Goal: Task Accomplishment & Management: Manage account settings

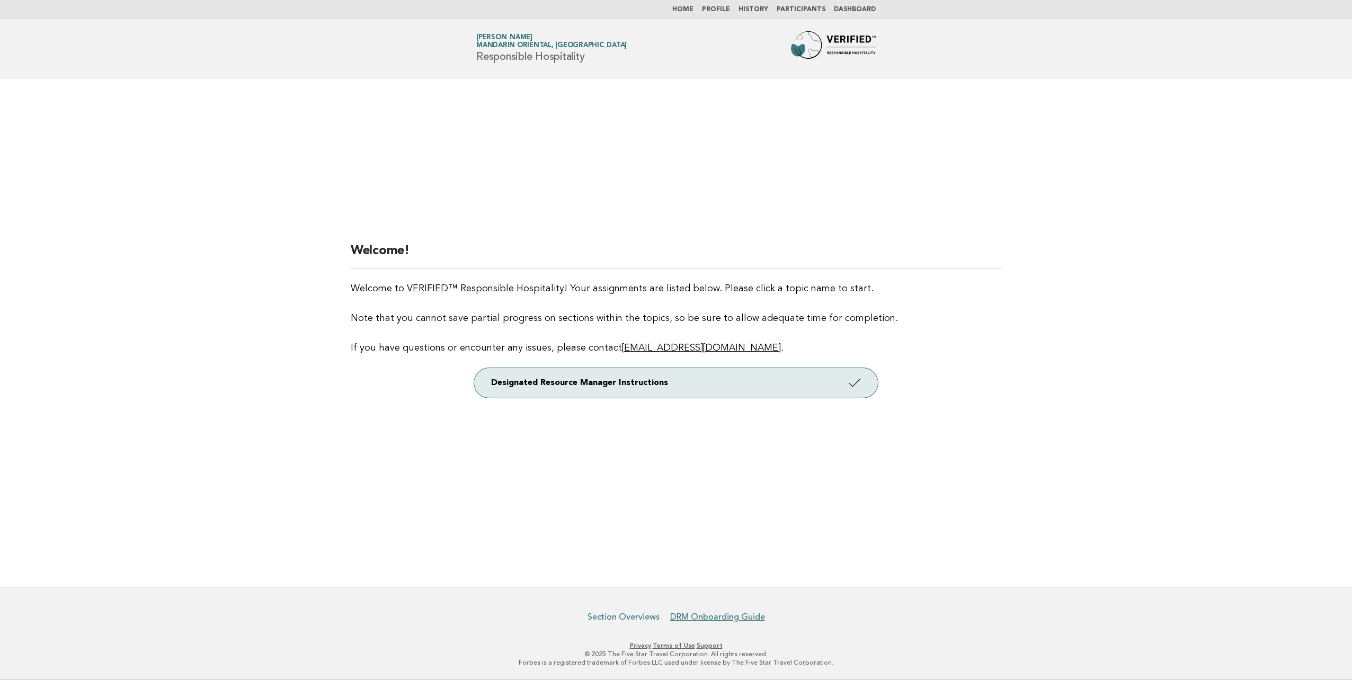
click at [632, 618] on link "Section Overviews" at bounding box center [624, 617] width 72 height 11
click at [709, 618] on link "DRM Onboarding Guide" at bounding box center [717, 617] width 95 height 11
click at [551, 46] on span "Mandarin Oriental, [GEOGRAPHIC_DATA]" at bounding box center [551, 45] width 151 height 7
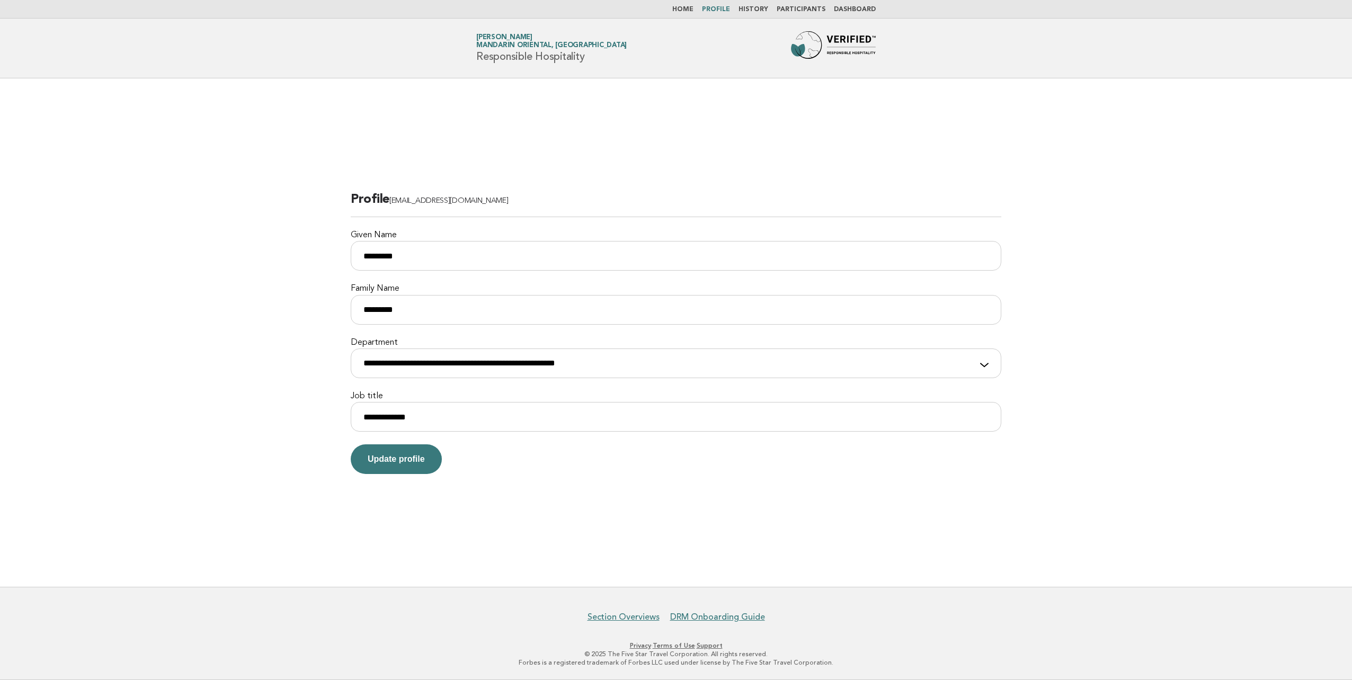
click at [692, 6] on link "Home" at bounding box center [683, 9] width 21 height 6
click at [728, 6] on link "Profile" at bounding box center [716, 9] width 28 height 6
click at [758, 8] on link "History" at bounding box center [754, 9] width 30 height 6
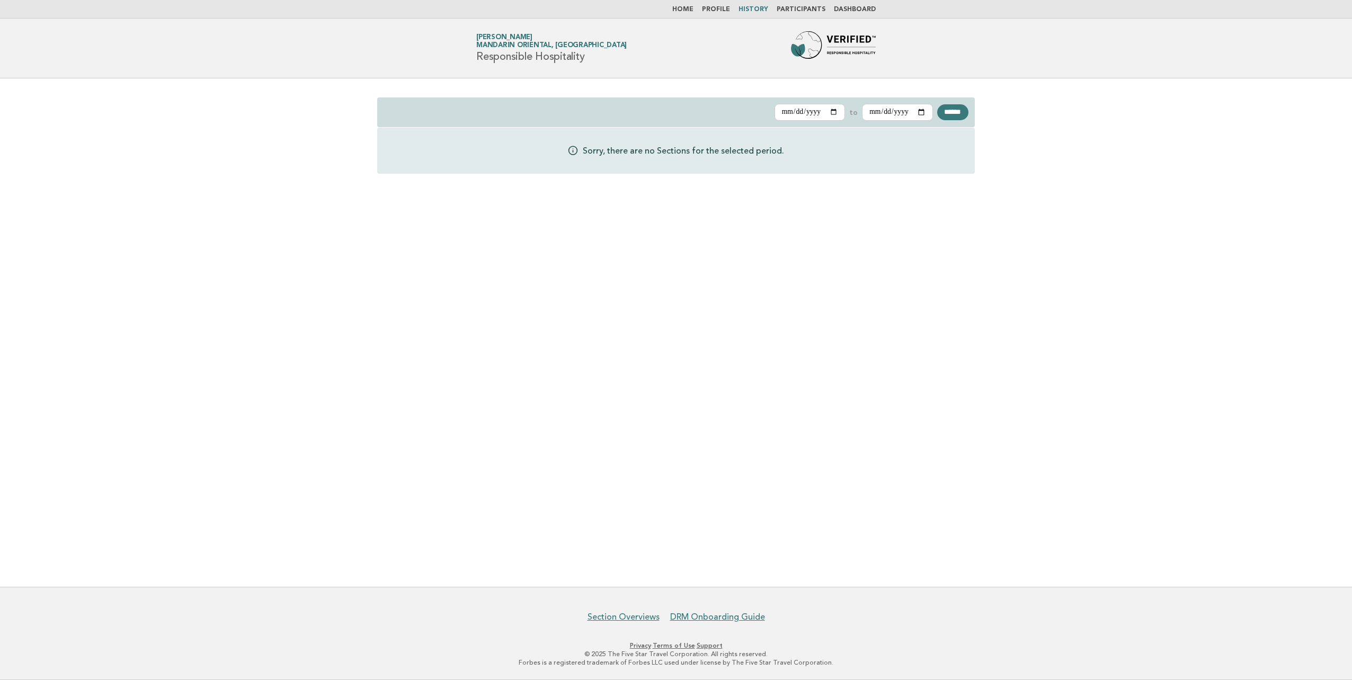
click at [798, 7] on link "Participants" at bounding box center [801, 9] width 49 height 6
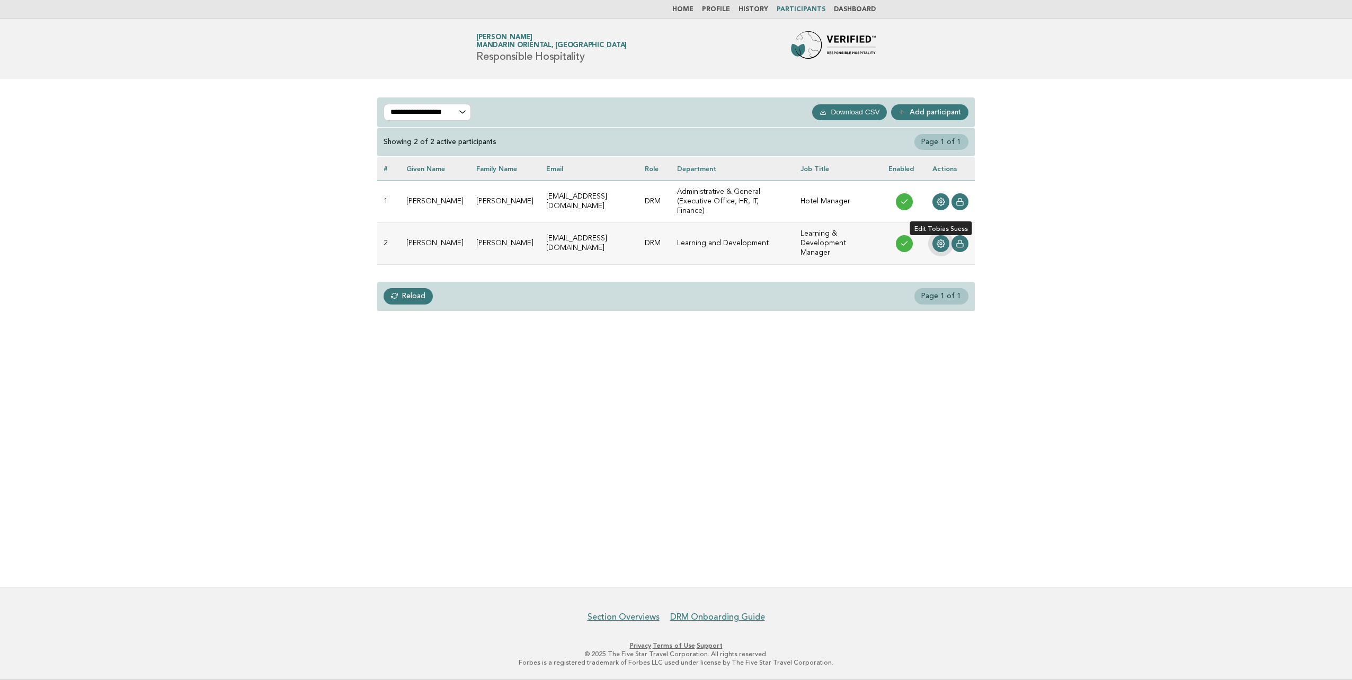
click at [943, 240] on icon at bounding box center [941, 244] width 8 height 8
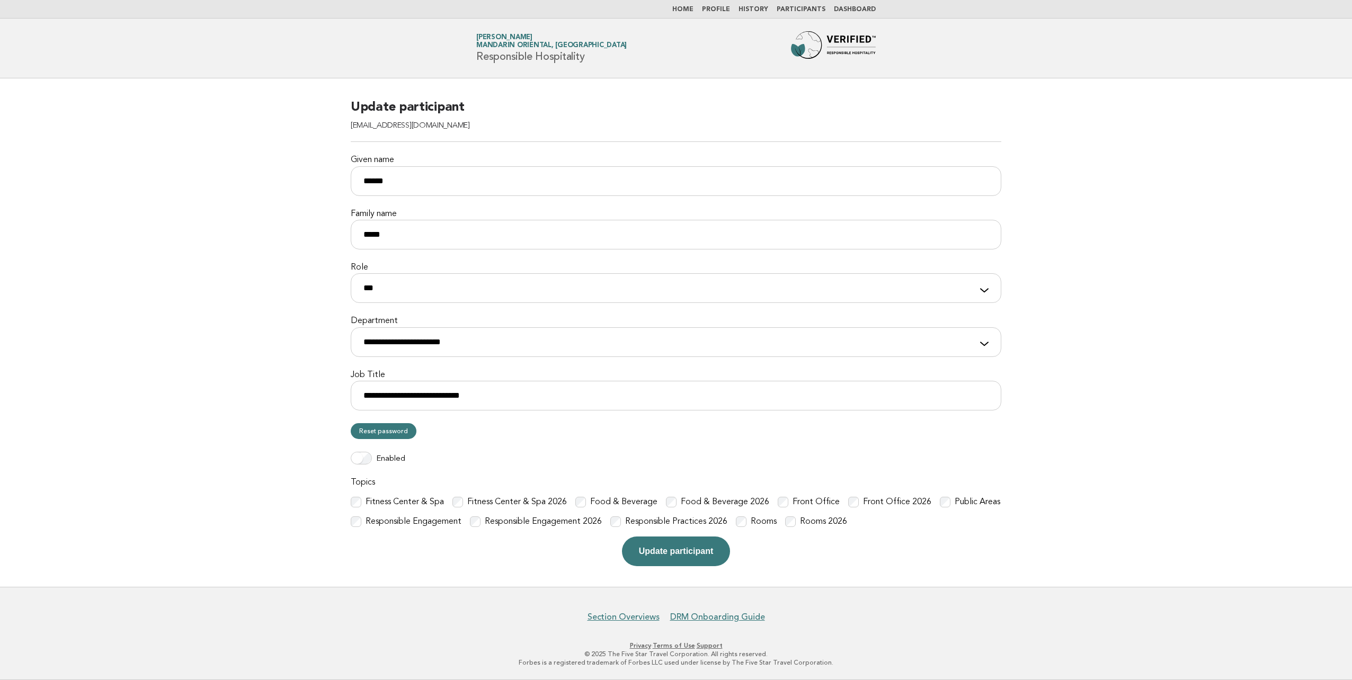
click at [679, 499] on div "Food & Beverage 2026" at bounding box center [717, 502] width 103 height 11
click at [674, 502] on div "Food & Beverage 2026" at bounding box center [717, 502] width 103 height 11
click at [662, 555] on button "Update participant" at bounding box center [676, 552] width 108 height 30
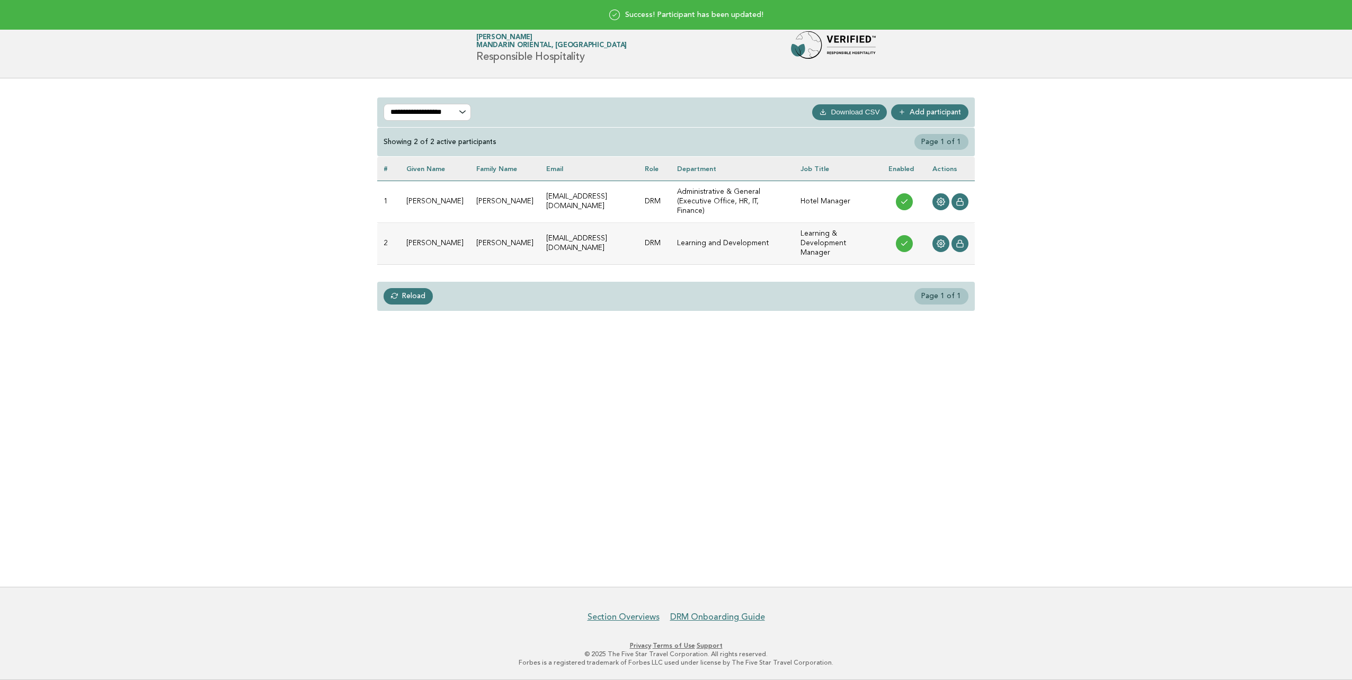
click at [620, 388] on div "**********" at bounding box center [676, 332] width 1352 height 509
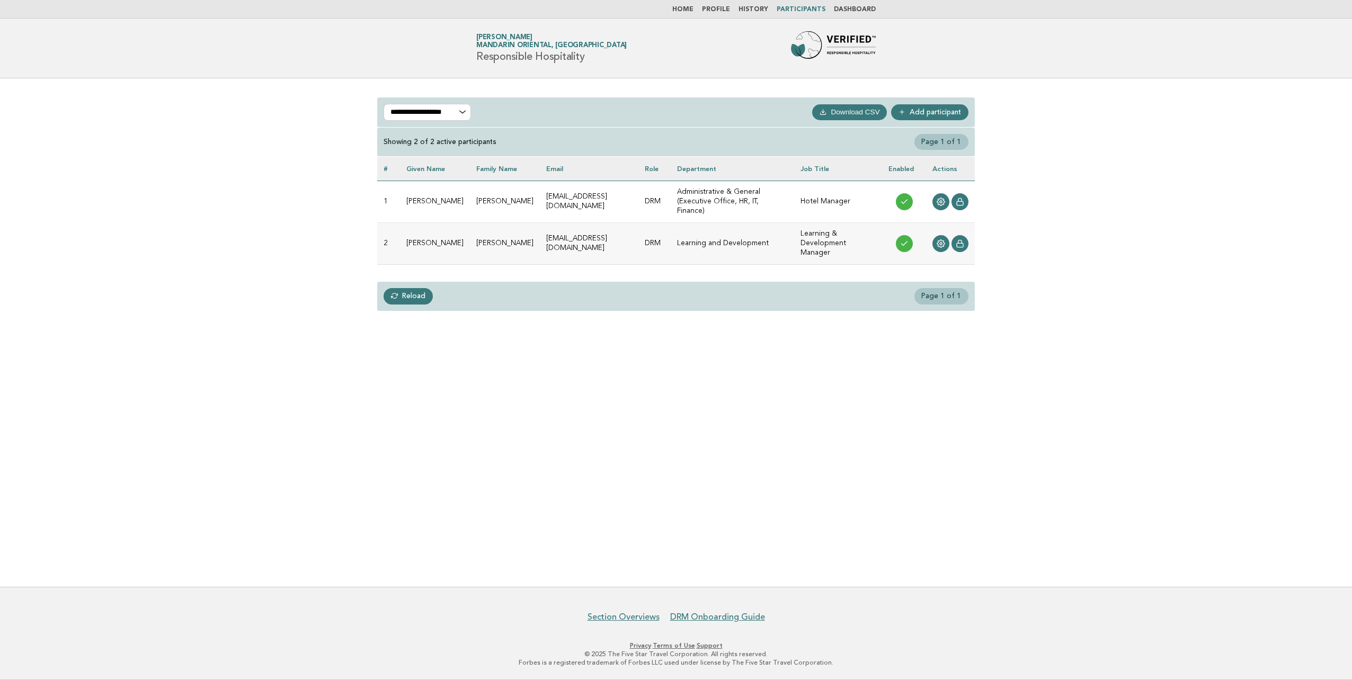
click at [749, 7] on link "History" at bounding box center [754, 9] width 30 height 6
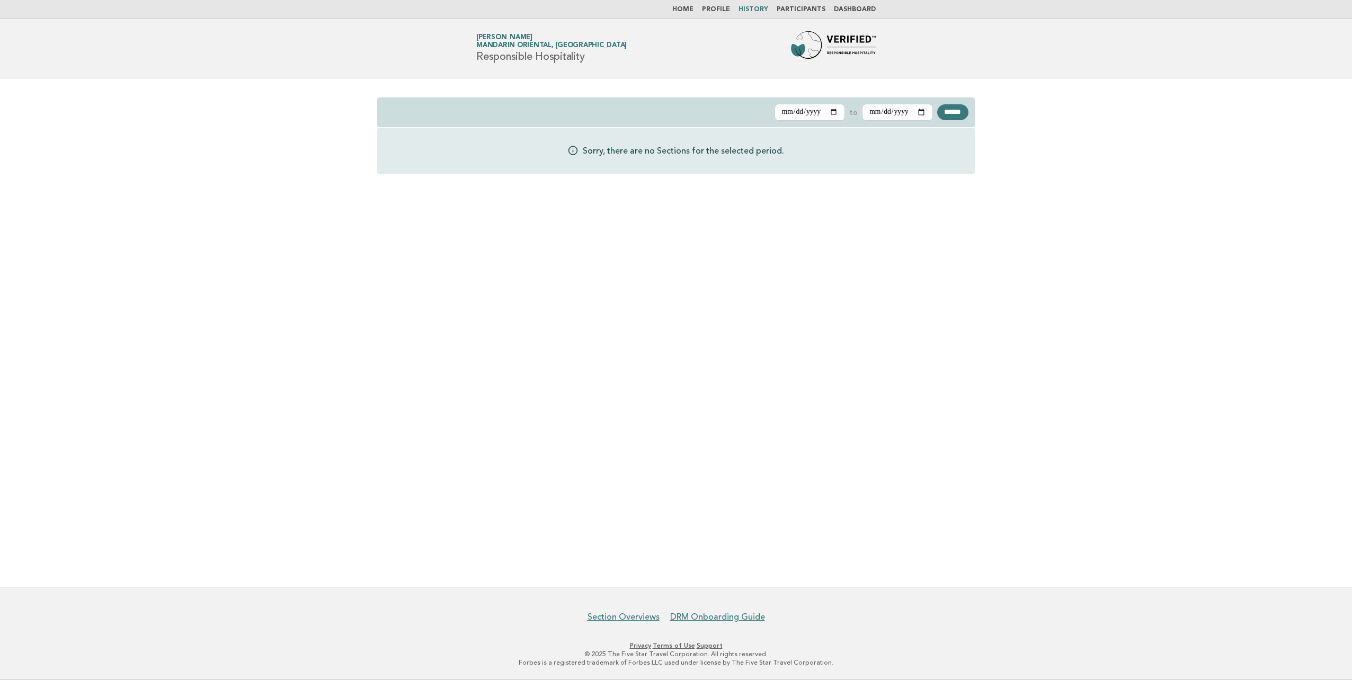
click at [856, 7] on link "Dashboard" at bounding box center [855, 9] width 42 height 6
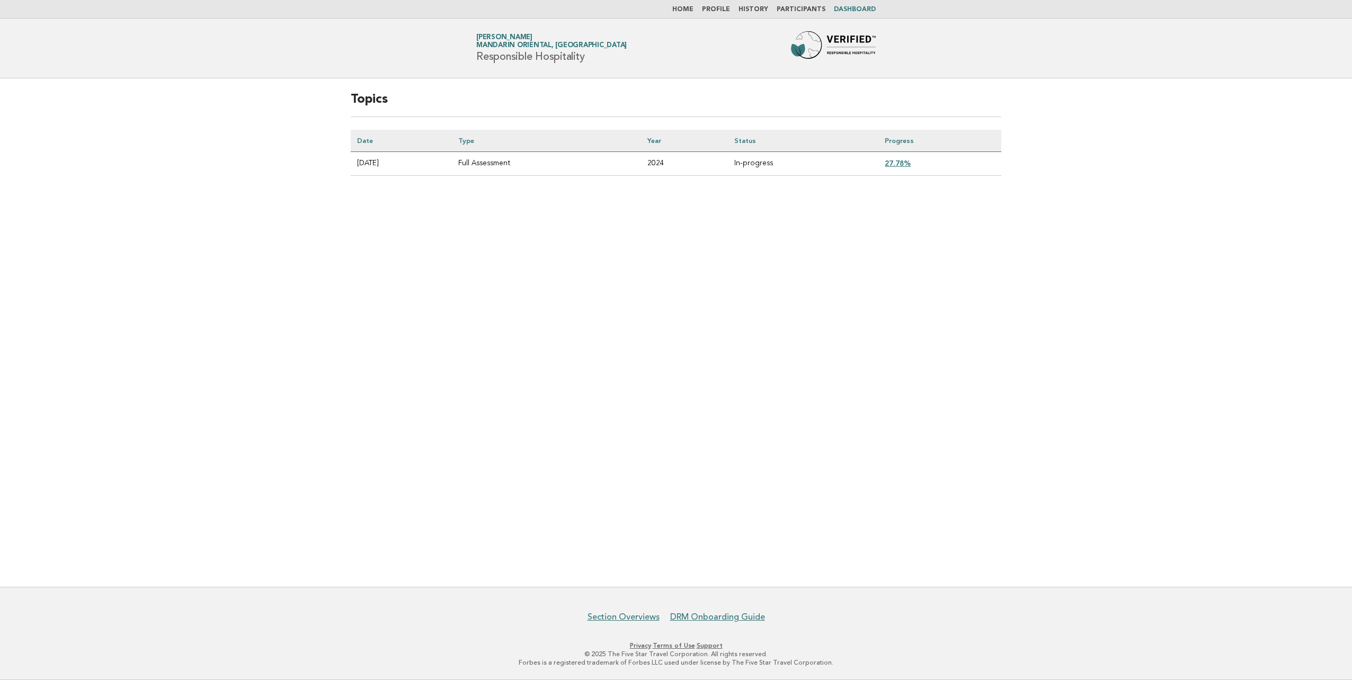
click at [903, 163] on link "27.78%" at bounding box center [898, 163] width 26 height 8
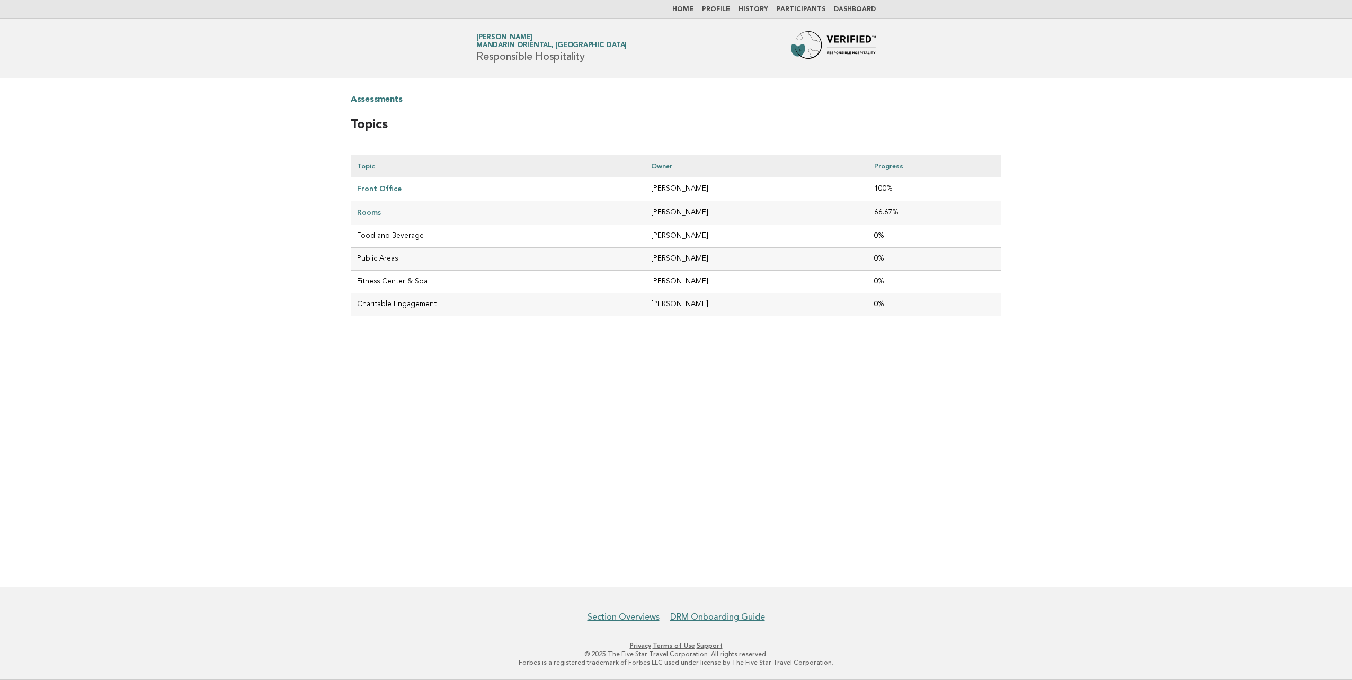
click at [377, 232] on td "Food and Beverage" at bounding box center [498, 236] width 294 height 23
click at [378, 249] on td "Public Areas" at bounding box center [498, 259] width 294 height 23
click at [378, 266] on td "Public Areas" at bounding box center [498, 259] width 294 height 23
click at [382, 312] on td "Charitable Engagement" at bounding box center [498, 305] width 294 height 23
click at [727, 6] on link "Profile" at bounding box center [716, 9] width 28 height 6
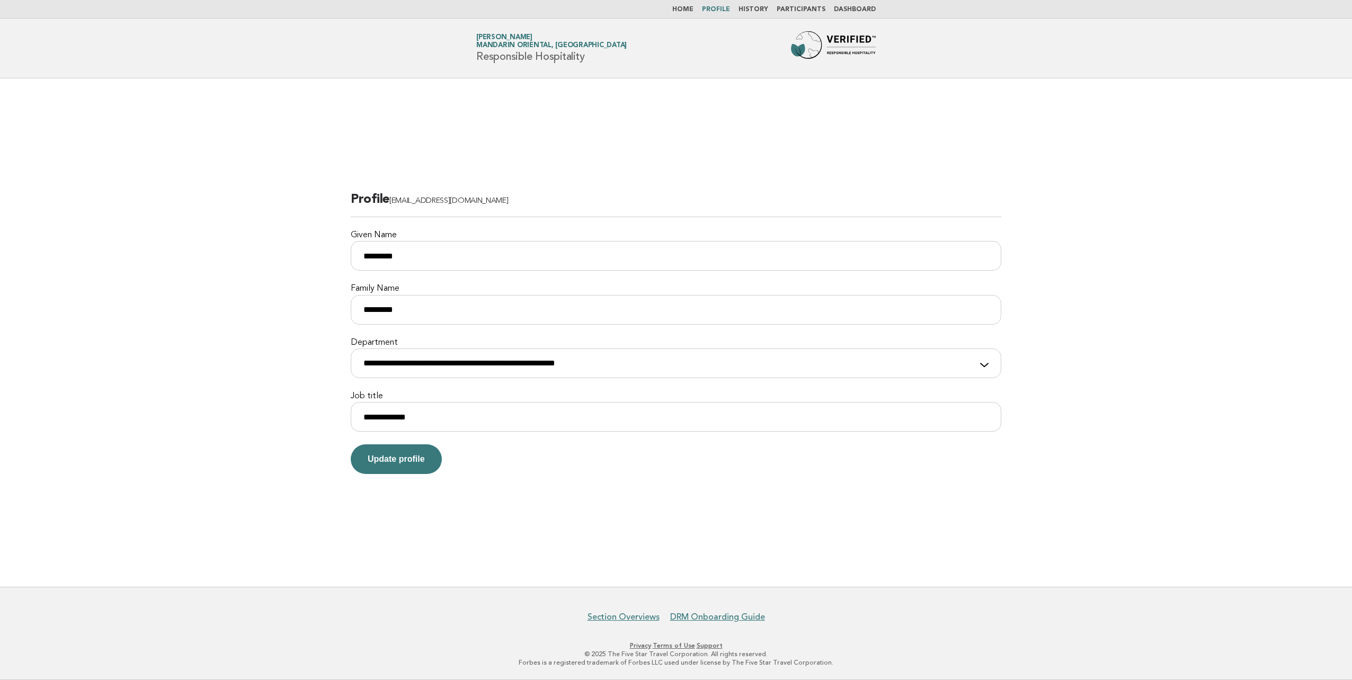
click at [799, 5] on li "Participants" at bounding box center [801, 9] width 49 height 8
click at [804, 6] on link "Participants" at bounding box center [801, 9] width 49 height 6
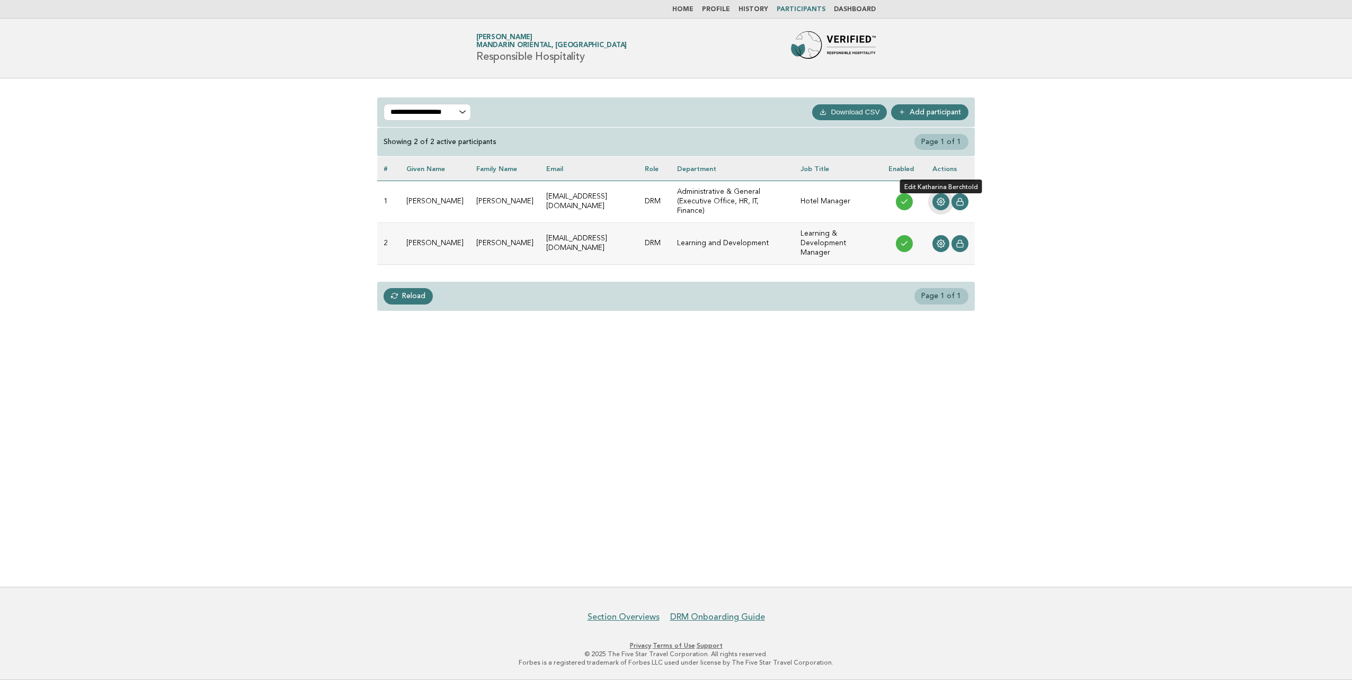
click at [939, 193] on link at bounding box center [941, 201] width 17 height 17
click at [939, 198] on icon at bounding box center [941, 202] width 8 height 8
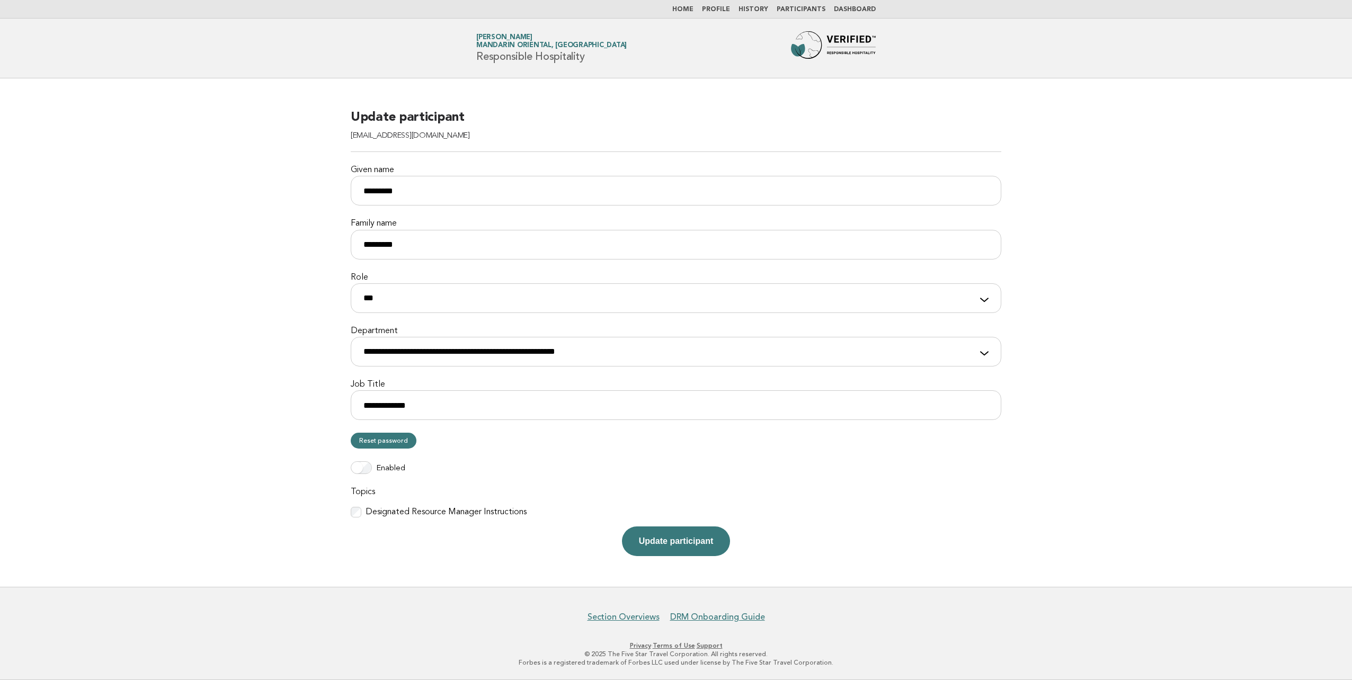
click at [801, 6] on link "Participants" at bounding box center [801, 9] width 49 height 6
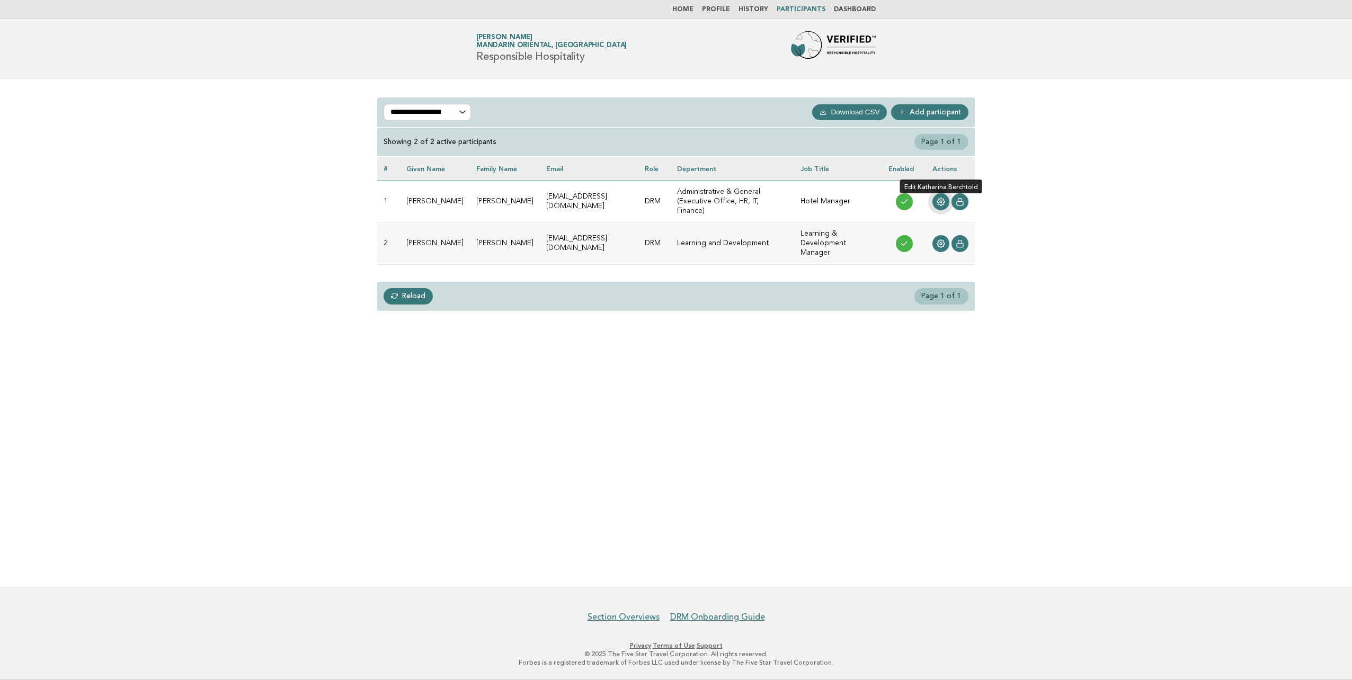
click at [940, 198] on icon at bounding box center [941, 202] width 8 height 8
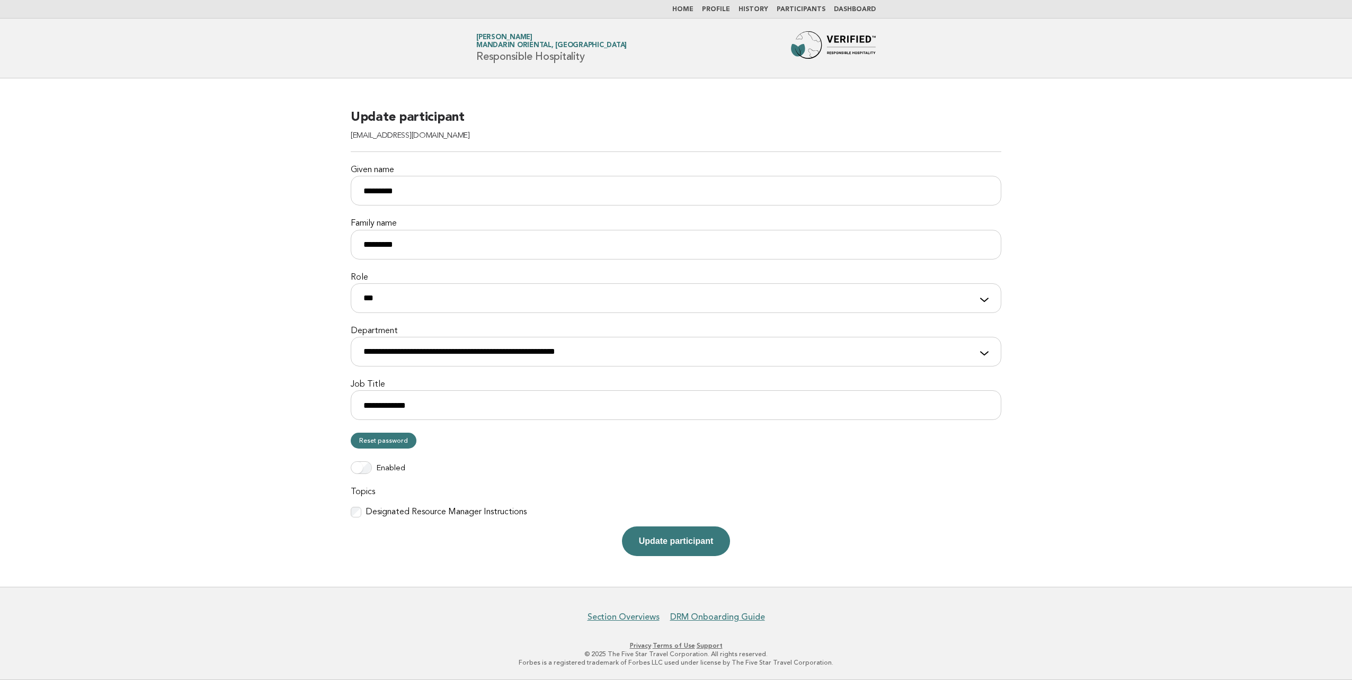
click at [793, 7] on link "Participants" at bounding box center [801, 9] width 49 height 6
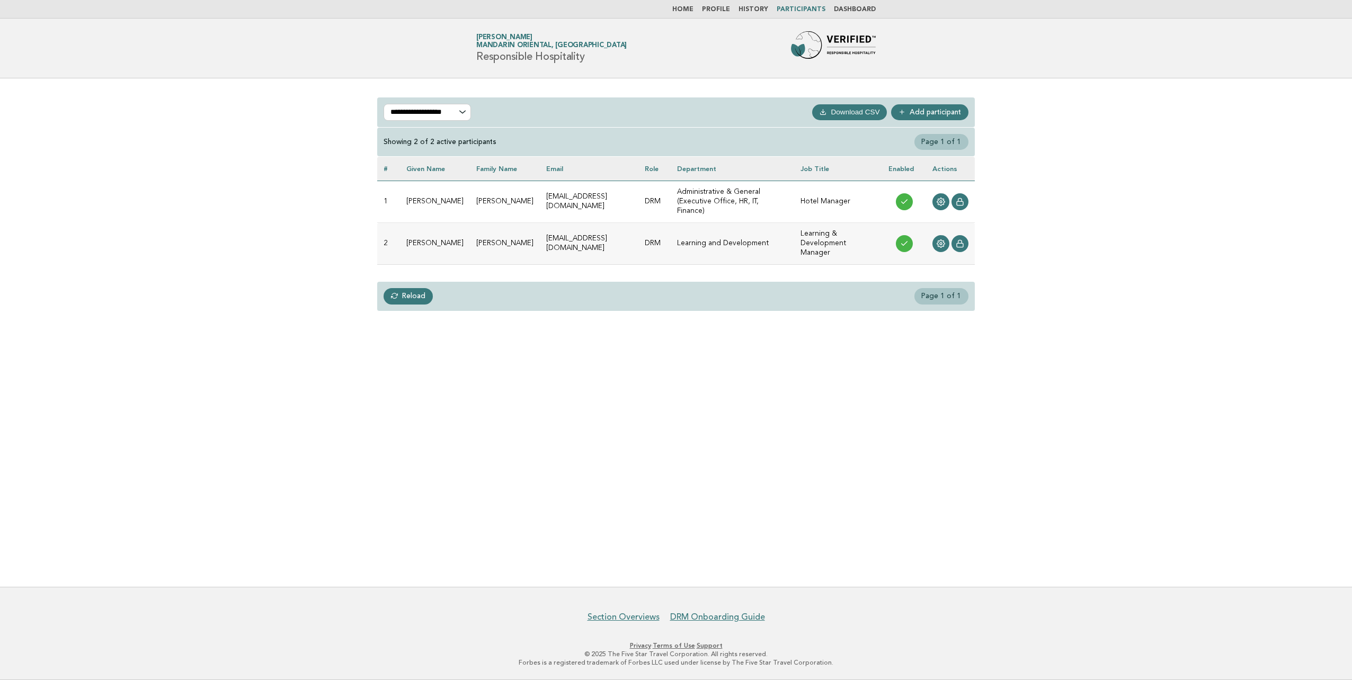
click at [852, 7] on link "Dashboard" at bounding box center [855, 9] width 42 height 6
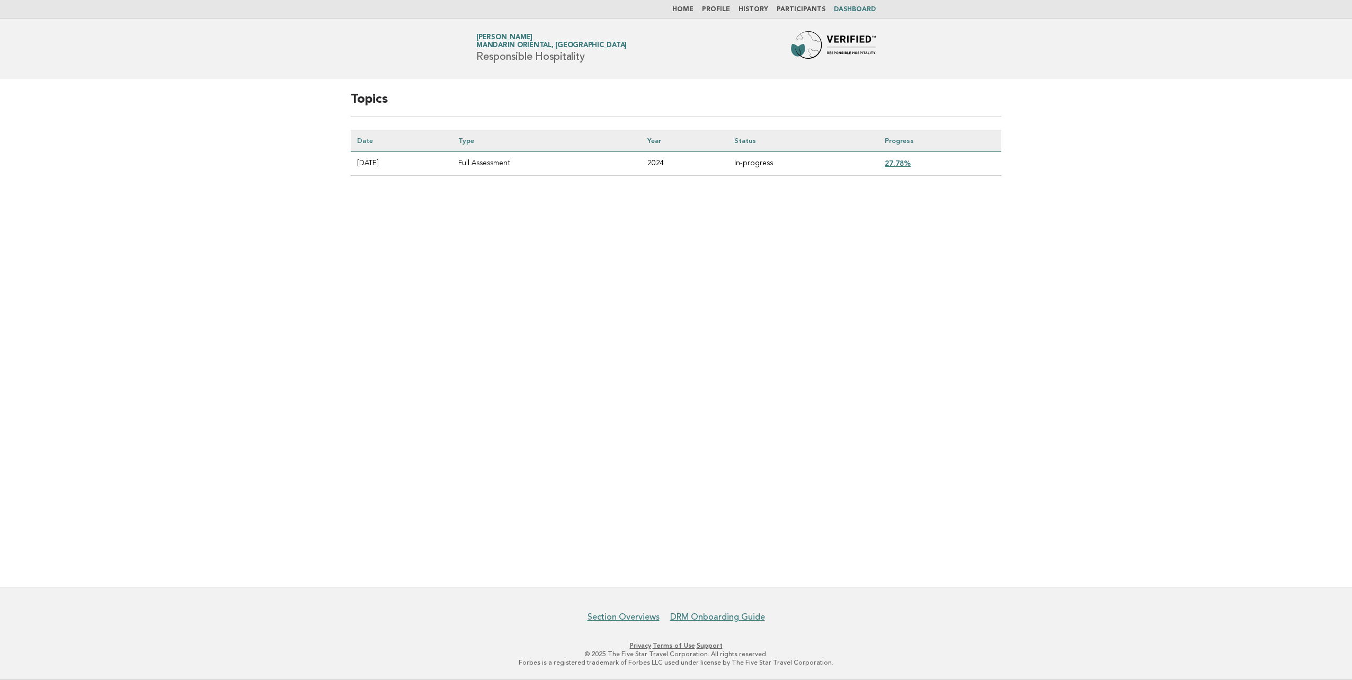
click at [801, 8] on link "Participants" at bounding box center [801, 9] width 49 height 6
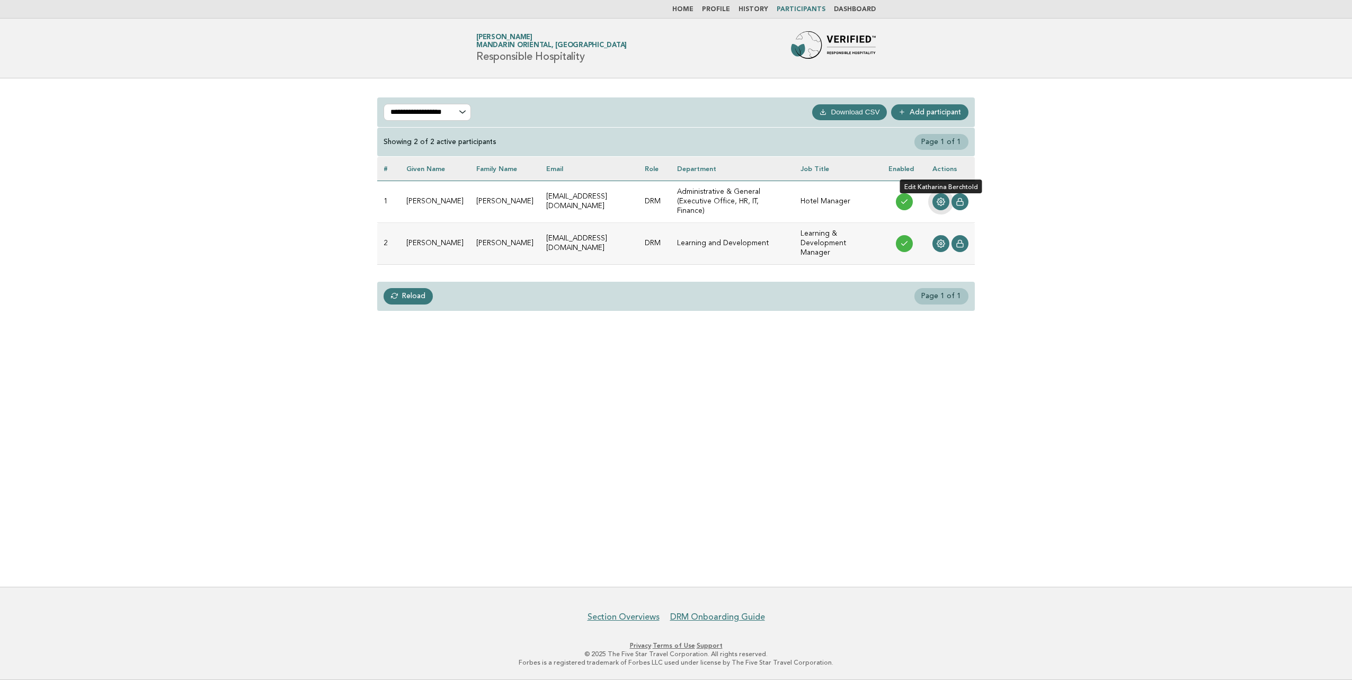
click at [939, 198] on icon at bounding box center [941, 202] width 8 height 8
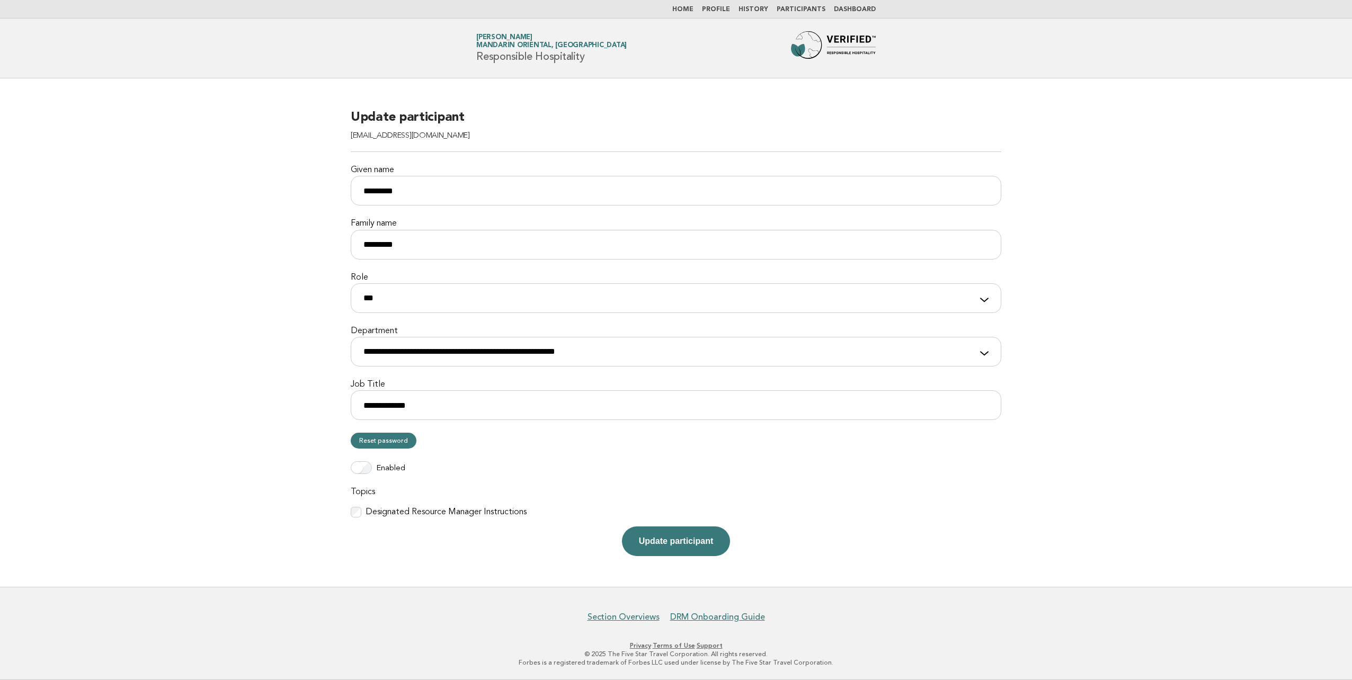
click at [810, 11] on link "Participants" at bounding box center [801, 9] width 49 height 6
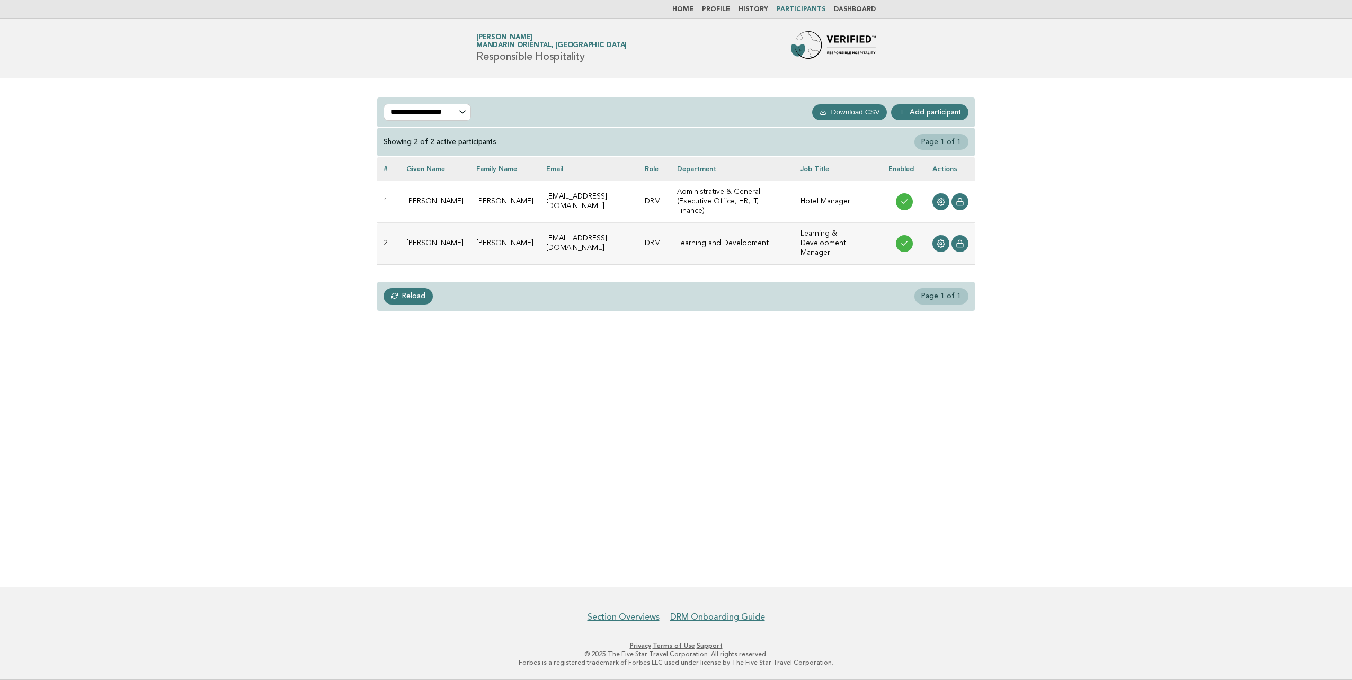
click at [858, 11] on link "Dashboard" at bounding box center [855, 9] width 42 height 6
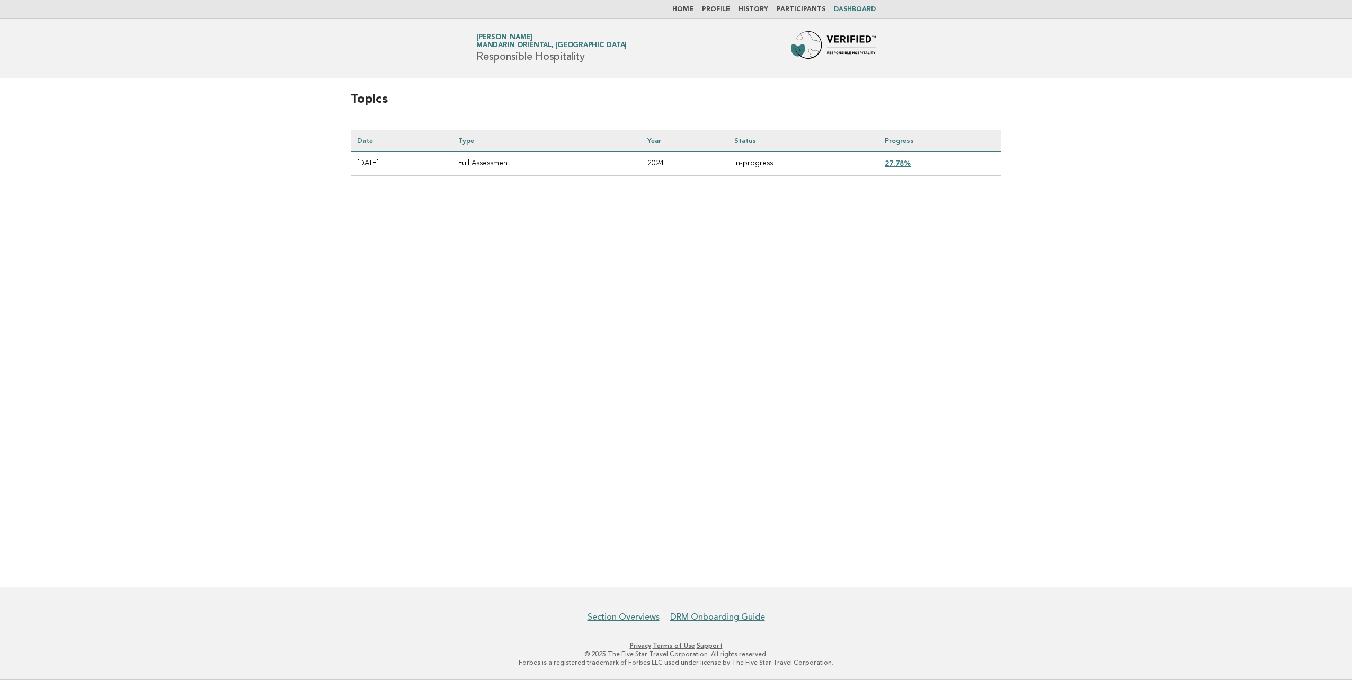
click at [905, 160] on link "27.78%" at bounding box center [898, 163] width 26 height 8
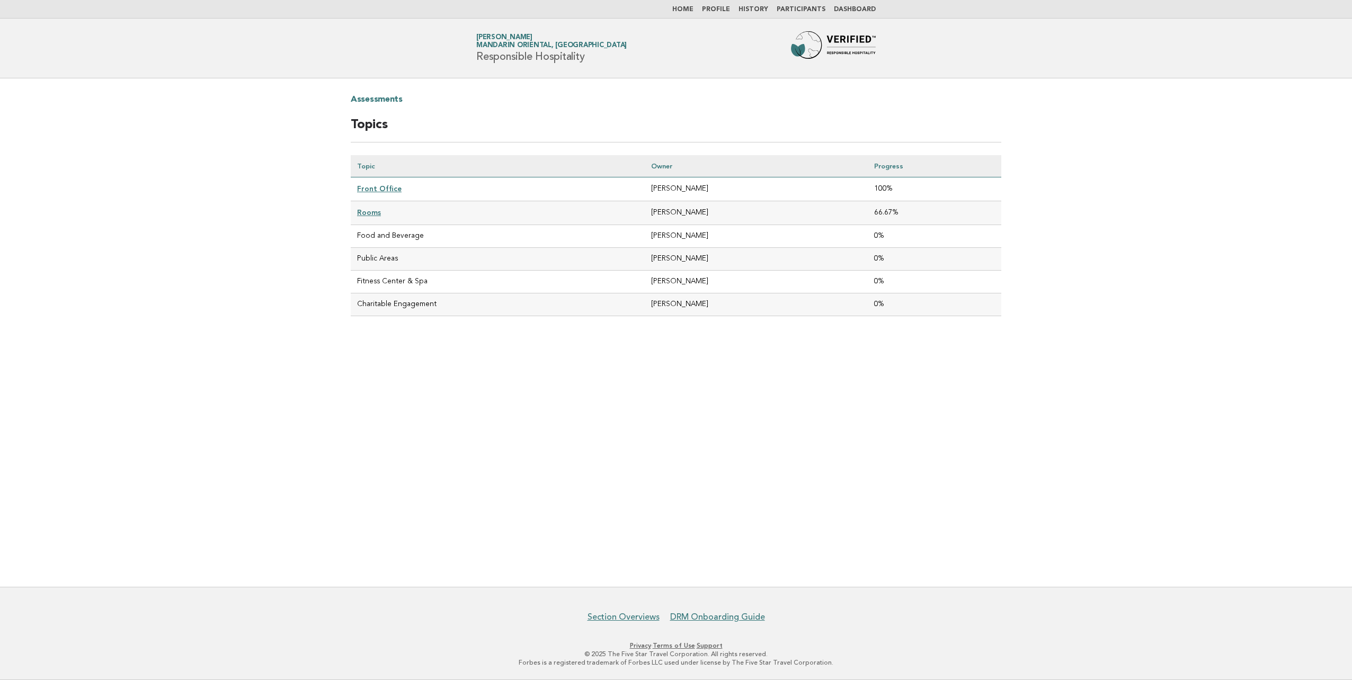
click at [370, 210] on link "Rooms" at bounding box center [369, 212] width 24 height 8
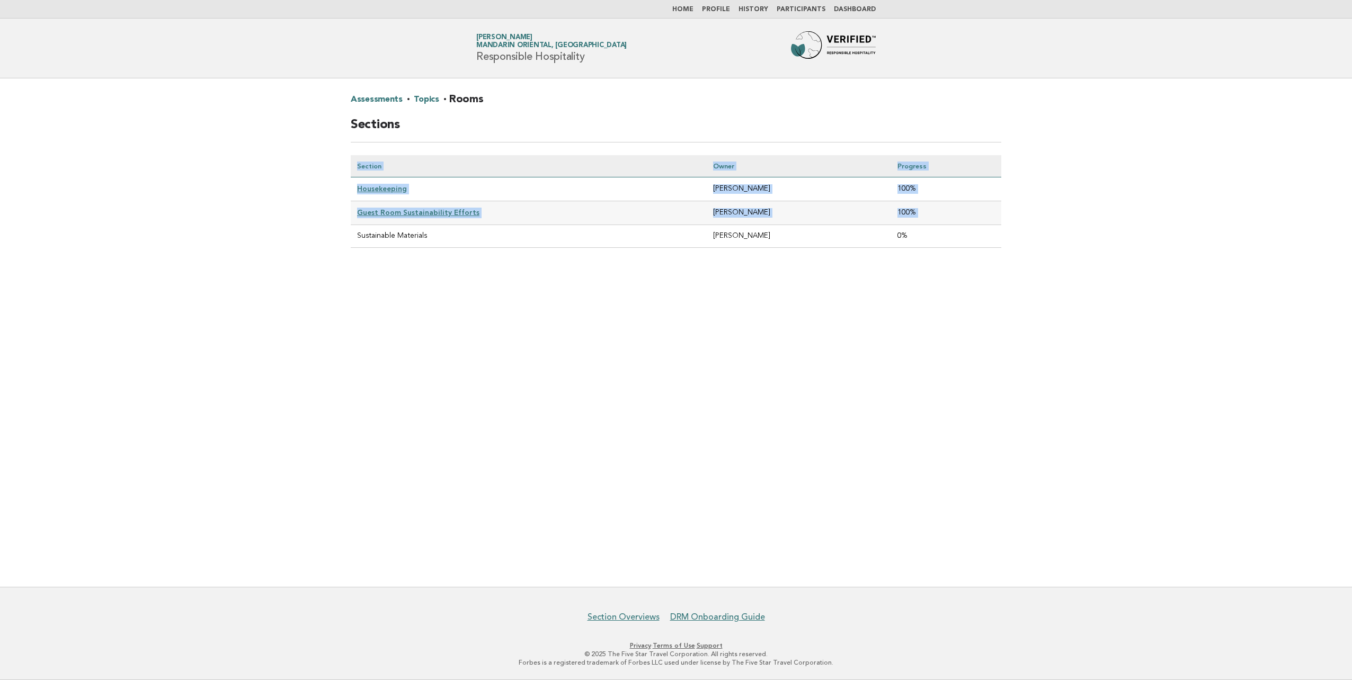
click at [353, 230] on div "Assessments · Topics · Rooms Sections Section Owner Progress Housekeeping Tobia…" at bounding box center [676, 177] width 676 height 199
drag, startPoint x: 353, startPoint y: 230, endPoint x: 392, endPoint y: 264, distance: 51.4
click at [392, 264] on div "Assessments · Topics · Rooms Sections Section Owner Progress Housekeeping Tobia…" at bounding box center [676, 177] width 676 height 199
click at [432, 284] on main "Assessments · Topics · Rooms Sections Section Owner Progress Housekeeping Tobia…" at bounding box center [676, 332] width 1352 height 509
click at [694, 8] on link "Home" at bounding box center [683, 9] width 21 height 6
